Goal: Learn about a topic

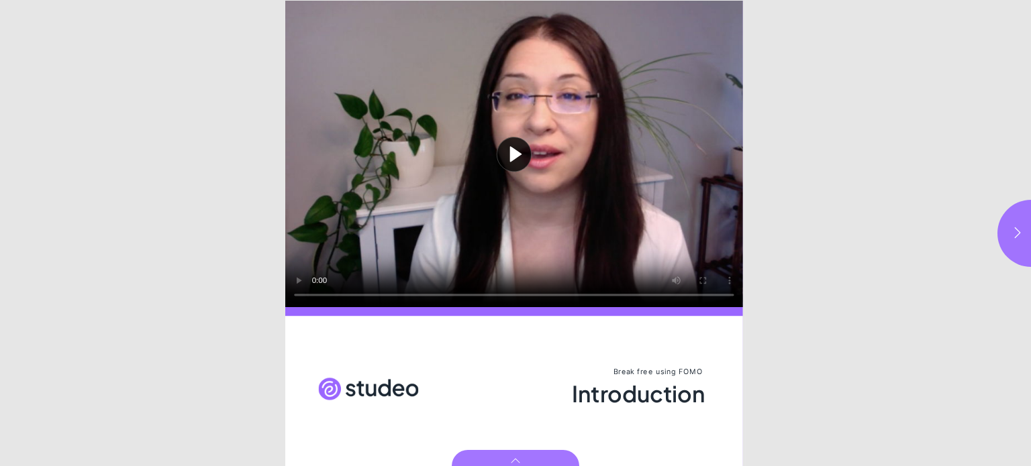
click at [515, 153] on button "Play video" at bounding box center [514, 154] width 458 height 307
click at [1019, 236] on icon "button" at bounding box center [1017, 232] width 13 height 13
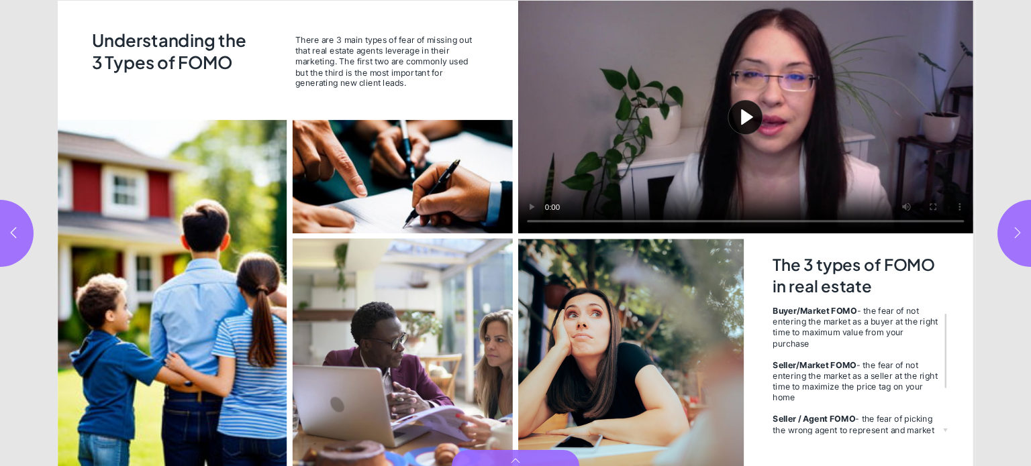
click at [1012, 238] on icon "button" at bounding box center [1017, 232] width 13 height 13
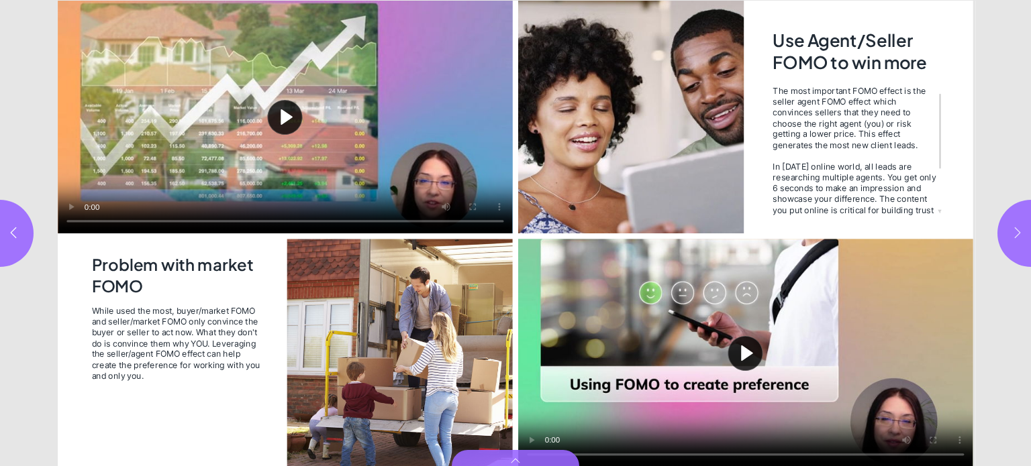
click at [1012, 238] on icon "button" at bounding box center [1017, 232] width 13 height 13
type input "*"
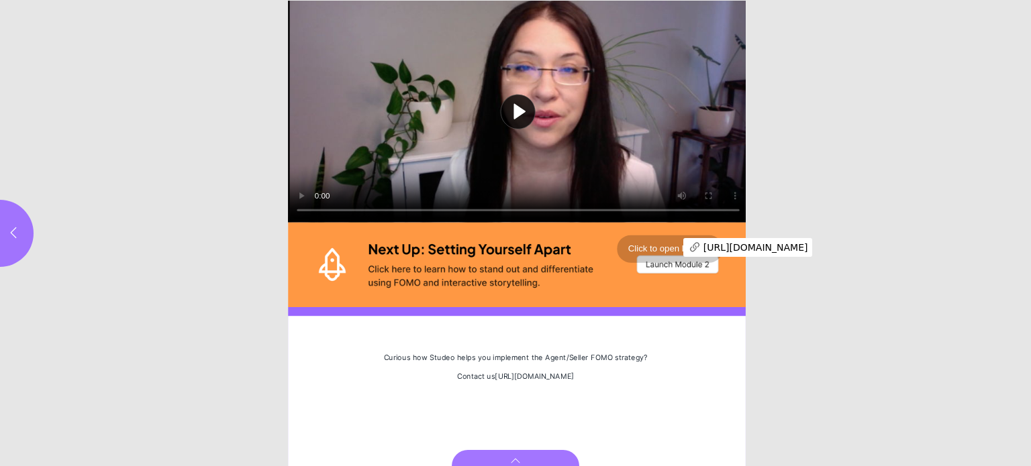
click at [663, 245] on div "Page 6" at bounding box center [518, 264] width 460 height 85
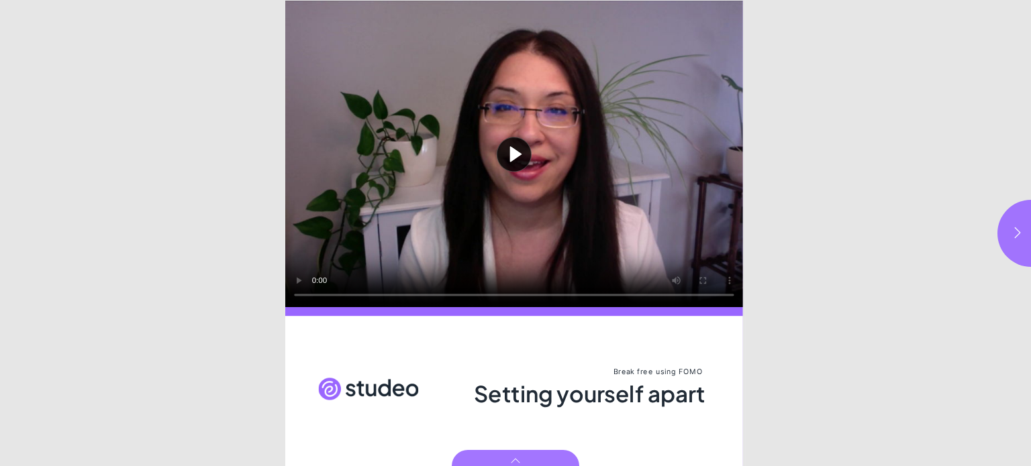
click at [516, 158] on button "Play video" at bounding box center [514, 154] width 458 height 307
click at [729, 340] on div "Page 1" at bounding box center [514, 391] width 458 height 151
click at [1020, 233] on icon "button" at bounding box center [1017, 232] width 13 height 13
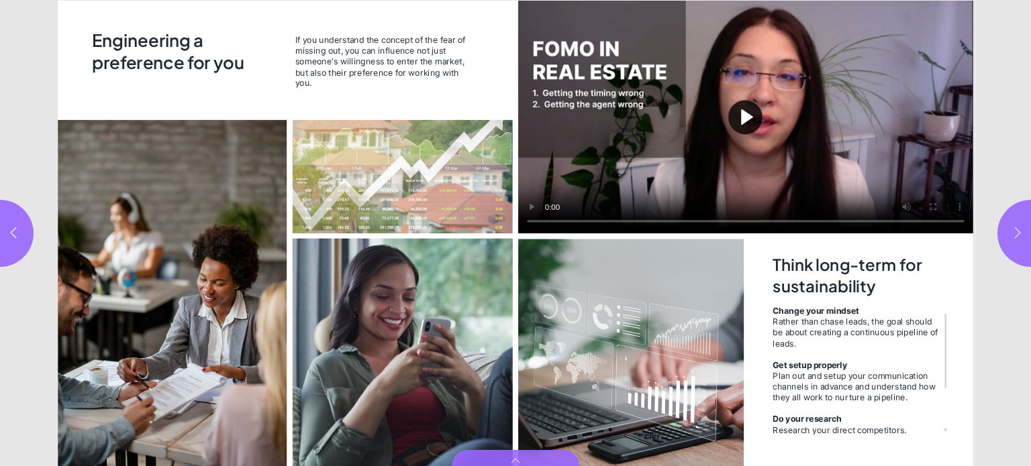
click at [1012, 230] on icon "button" at bounding box center [1017, 232] width 13 height 13
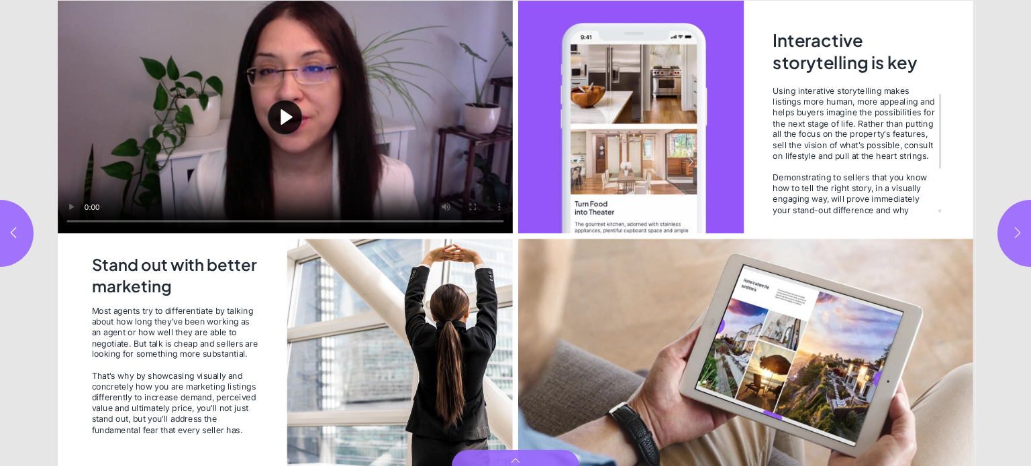
click at [1011, 229] on icon "button" at bounding box center [1017, 232] width 13 height 13
type input "*"
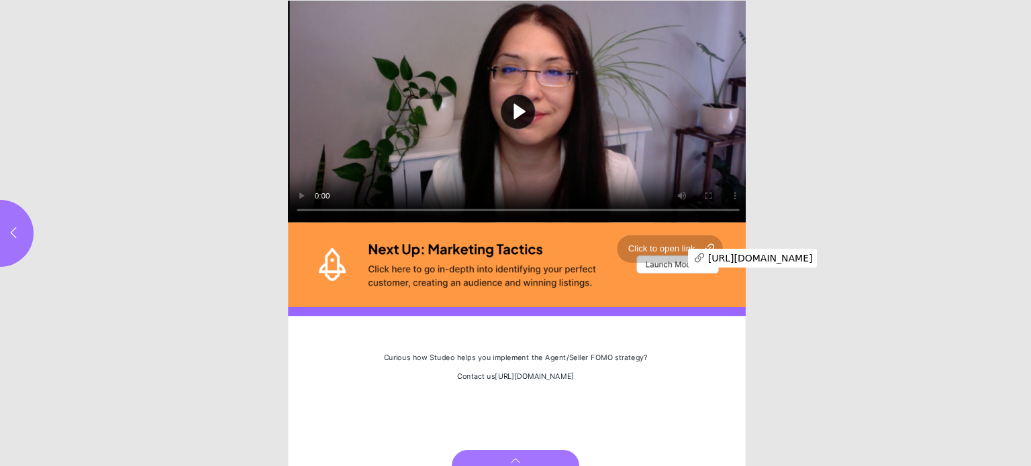
click at [668, 256] on div "Page 6" at bounding box center [518, 264] width 460 height 85
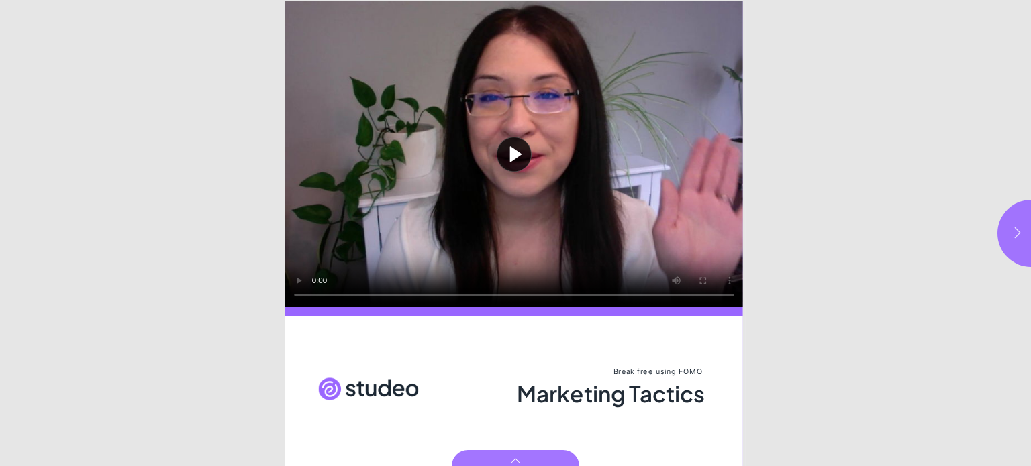
click at [1005, 236] on button "button" at bounding box center [1030, 233] width 67 height 67
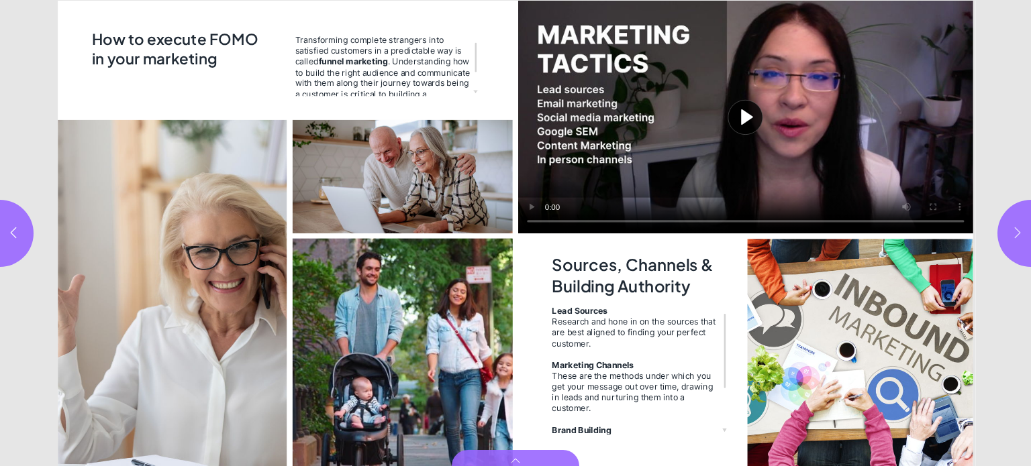
click at [1004, 237] on button "button" at bounding box center [1030, 233] width 67 height 67
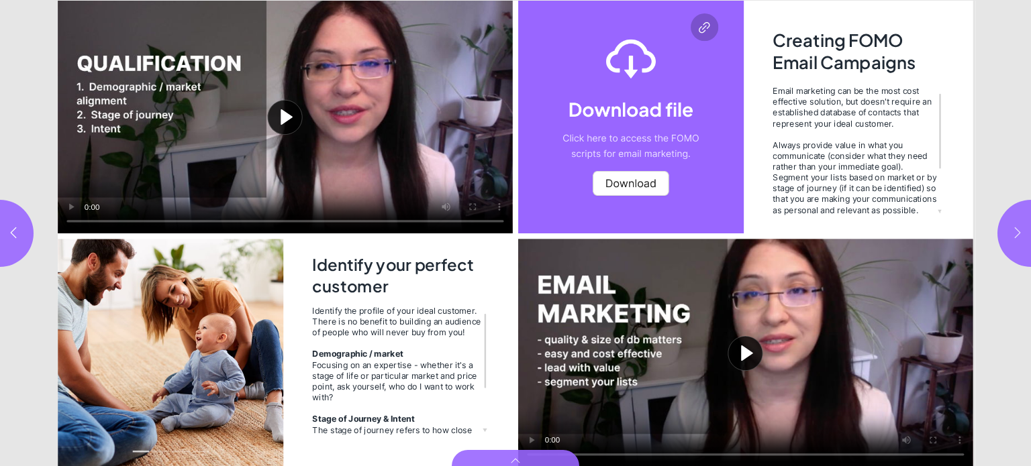
click at [1004, 237] on button "button" at bounding box center [1030, 233] width 67 height 67
type input "***"
